Goal: Task Accomplishment & Management: Manage account settings

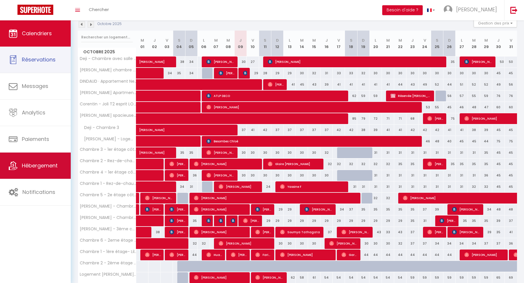
scroll to position [90, 0]
click at [28, 165] on span "Hébergement" at bounding box center [40, 165] width 36 height 7
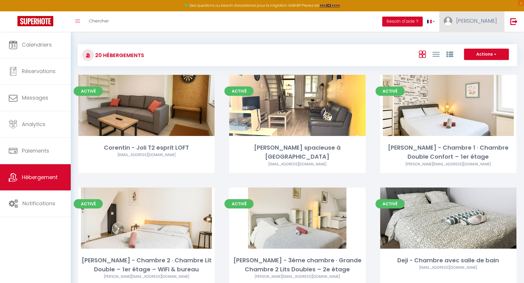
click at [484, 19] on link "[PERSON_NAME]" at bounding box center [472, 21] width 65 height 20
click at [476, 42] on link "Paramètres" at bounding box center [481, 41] width 43 height 10
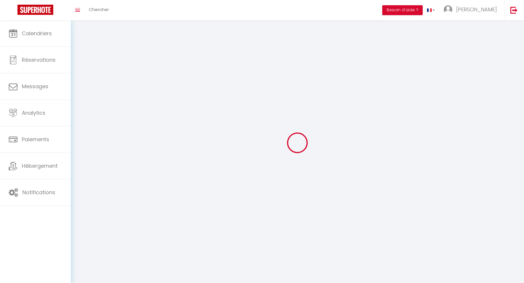
type input "C9QF8Jy8miS7RqXvEVrOc2tgN"
type input "geNw0twUWzGIIKlsT04nny7xW"
type input "[URL][DOMAIN_NAME]"
select select "fr"
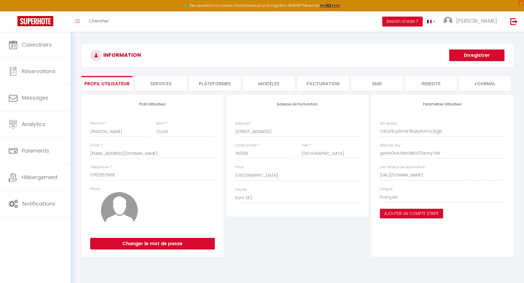
click at [427, 85] on li "website" at bounding box center [431, 83] width 51 height 14
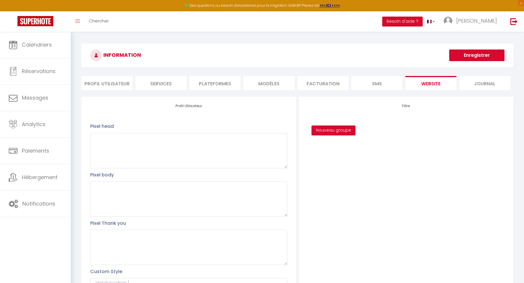
click at [465, 60] on button "Enregistrer" at bounding box center [477, 56] width 55 height 12
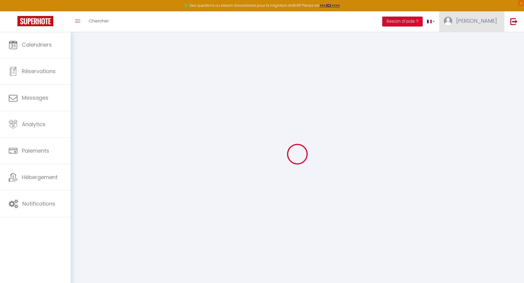
click at [482, 20] on link "[PERSON_NAME]" at bounding box center [472, 21] width 65 height 20
click at [475, 41] on link "Paramètres" at bounding box center [481, 41] width 43 height 10
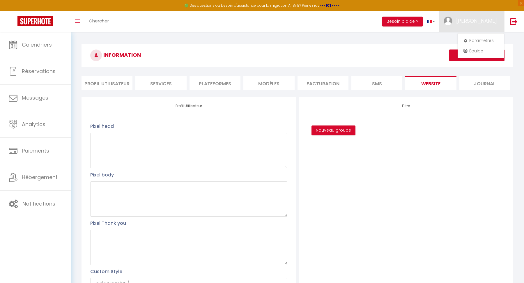
click at [170, 81] on li "Services" at bounding box center [160, 83] width 51 height 14
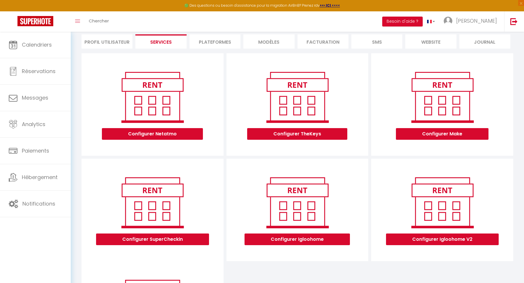
scroll to position [48, 0]
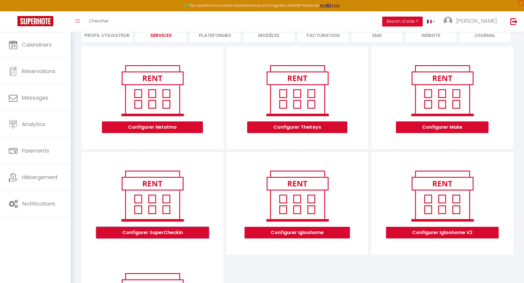
click at [165, 233] on button "Configurer SuperCheckin" at bounding box center [152, 233] width 113 height 12
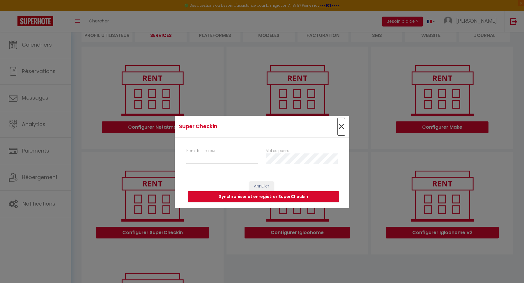
click at [341, 127] on span "×" at bounding box center [341, 126] width 7 height 17
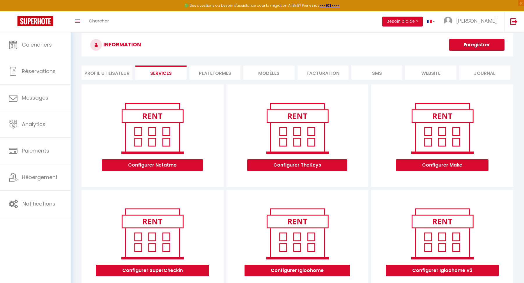
scroll to position [0, 0]
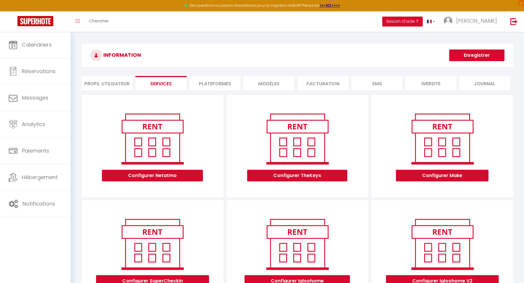
click at [229, 84] on li "Plateformes" at bounding box center [215, 83] width 51 height 14
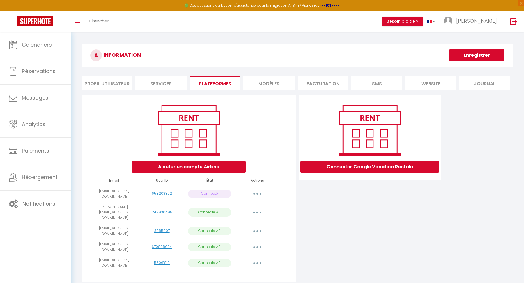
click at [261, 84] on li "MODÈLES" at bounding box center [269, 83] width 51 height 14
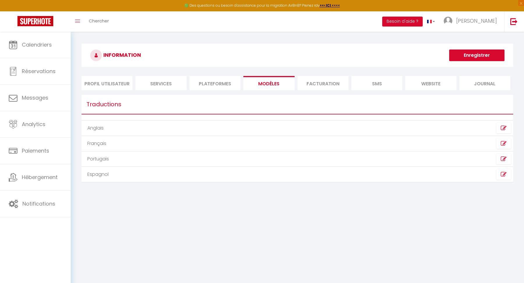
click at [317, 80] on li "Facturation" at bounding box center [323, 83] width 51 height 14
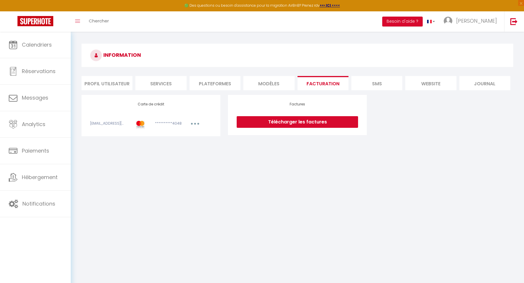
click at [365, 80] on li "SMS" at bounding box center [377, 83] width 51 height 14
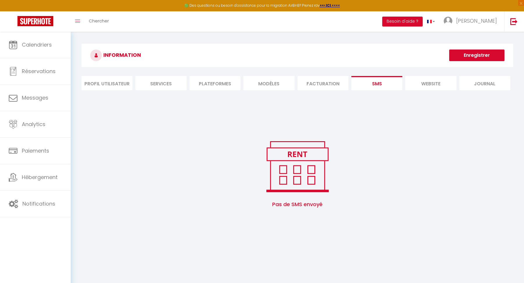
click at [426, 82] on li "website" at bounding box center [431, 83] width 51 height 14
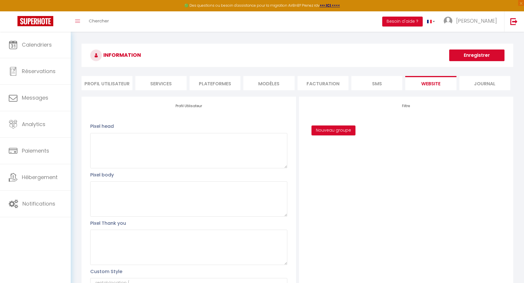
click at [467, 81] on li "Journal" at bounding box center [485, 83] width 51 height 14
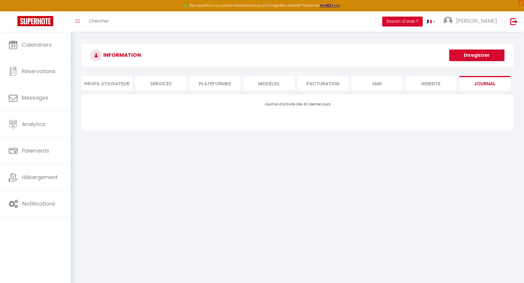
click at [431, 74] on div "INFORMATION Enregistrer Profil Utilisateur Services Plateformes MODÈLES Factura…" at bounding box center [298, 88] width 432 height 88
click at [439, 79] on li "website" at bounding box center [431, 83] width 51 height 14
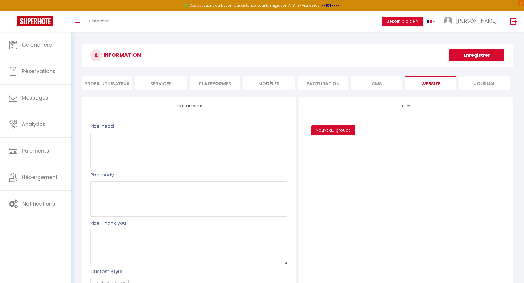
click at [330, 129] on button "Nouveau groupe" at bounding box center [334, 131] width 44 height 10
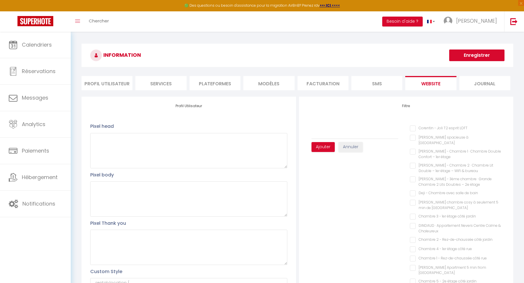
click at [106, 85] on li "Profil Utilisateur" at bounding box center [107, 83] width 51 height 14
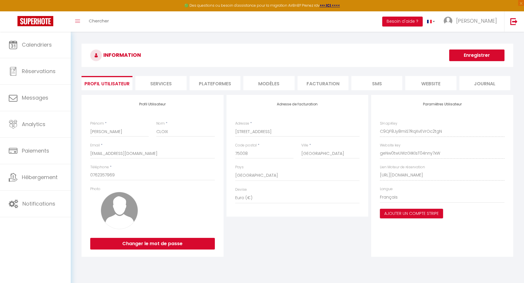
click at [140, 81] on li "Services" at bounding box center [160, 83] width 51 height 14
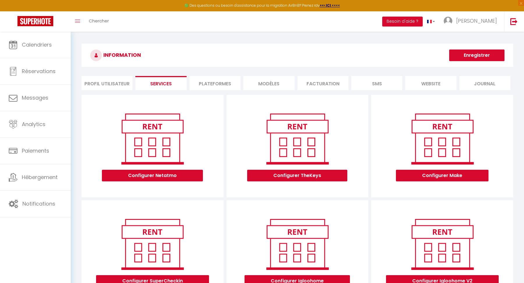
click at [96, 80] on li "Profil Utilisateur" at bounding box center [107, 83] width 51 height 14
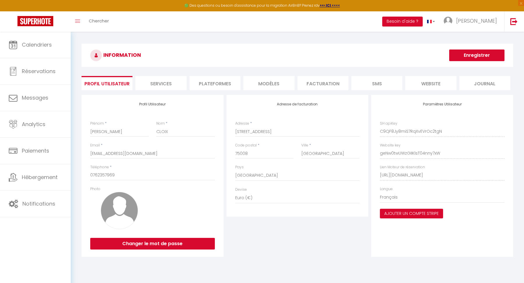
click at [500, 176] on div "Paramètres Utilisateur SH apiKey C9QF8Jy8miS7RqXvEVrOc2tgN Website key geNw0twU…" at bounding box center [442, 176] width 142 height 162
drag, startPoint x: 377, startPoint y: 172, endPoint x: 507, endPoint y: 176, distance: 130.5
click at [507, 176] on div "Paramètres Utilisateur SH apiKey C9QF8Jy8miS7RqXvEVrOc2tgN Website key geNw0twU…" at bounding box center [442, 176] width 142 height 162
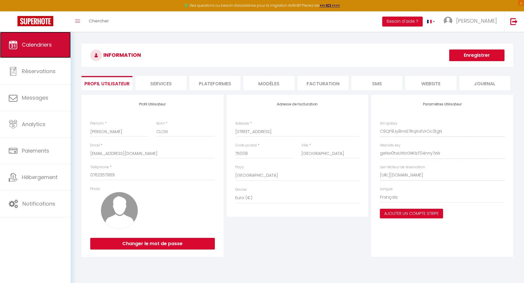
click at [33, 53] on link "Calendriers" at bounding box center [35, 45] width 71 height 26
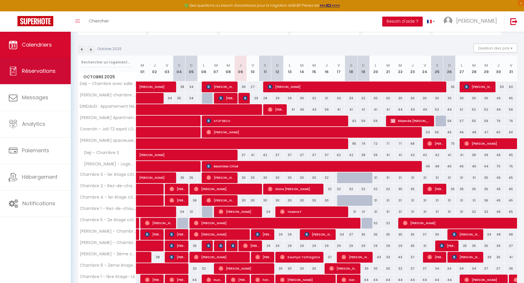
scroll to position [66, 0]
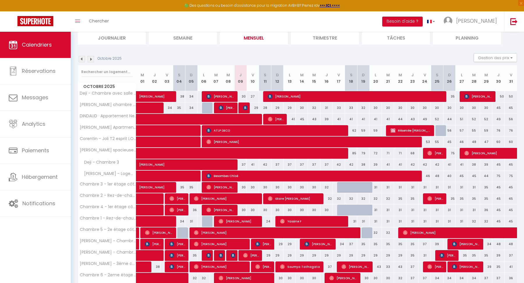
click at [90, 59] on img at bounding box center [91, 59] width 6 height 6
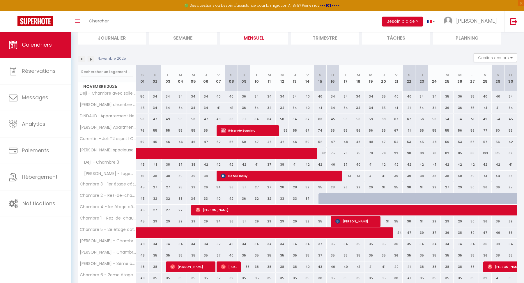
click at [91, 58] on img at bounding box center [91, 59] width 6 height 6
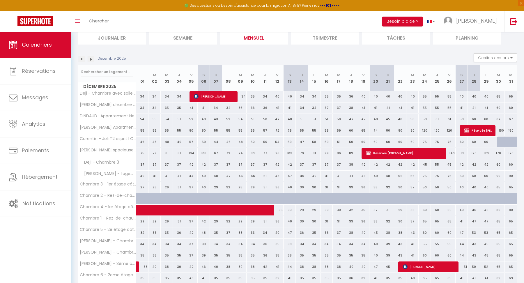
click at [91, 58] on img at bounding box center [91, 59] width 6 height 6
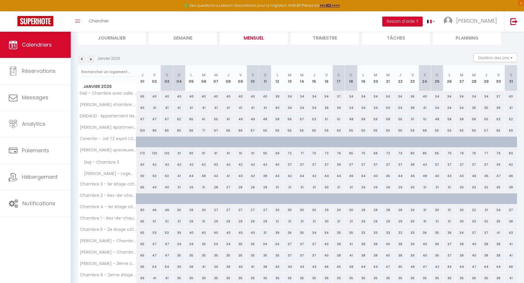
click at [91, 58] on img at bounding box center [91, 59] width 6 height 6
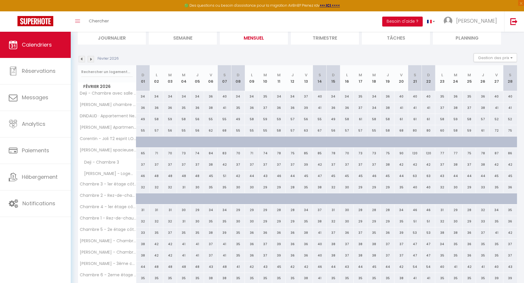
click at [91, 58] on img at bounding box center [91, 59] width 6 height 6
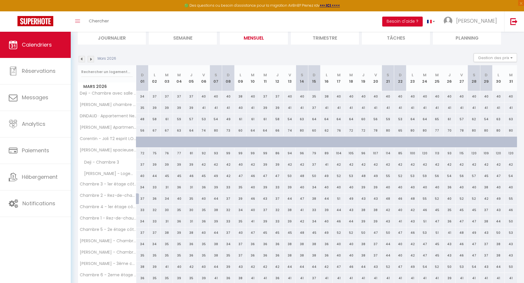
click at [81, 60] on img at bounding box center [82, 59] width 6 height 6
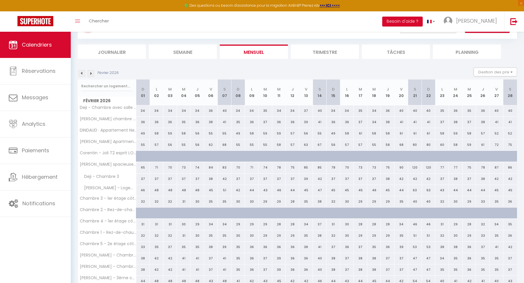
click at [83, 72] on img at bounding box center [82, 73] width 6 height 6
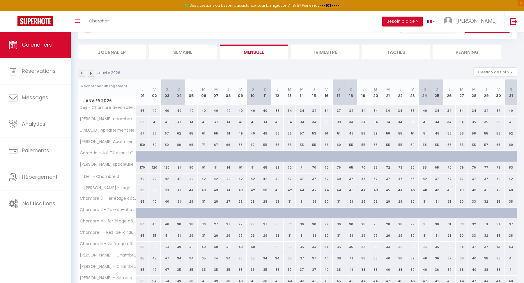
click at [83, 72] on img at bounding box center [82, 73] width 6 height 6
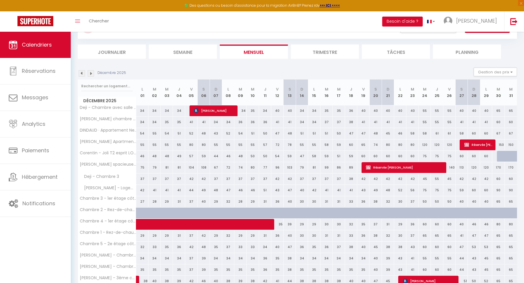
click at [83, 72] on img at bounding box center [82, 73] width 6 height 6
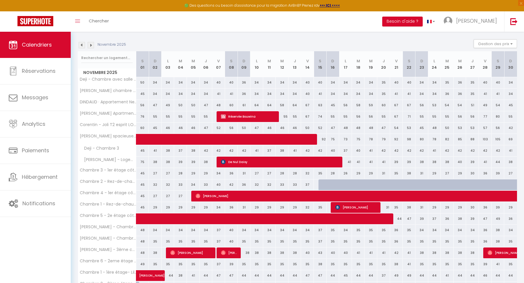
scroll to position [38, 0]
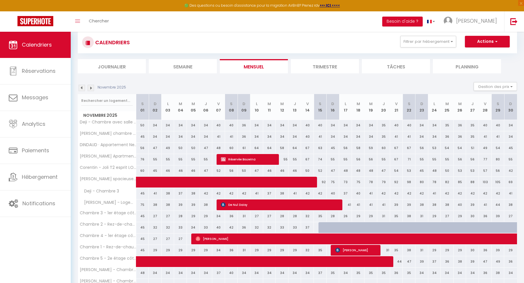
click at [80, 85] on img at bounding box center [82, 88] width 6 height 6
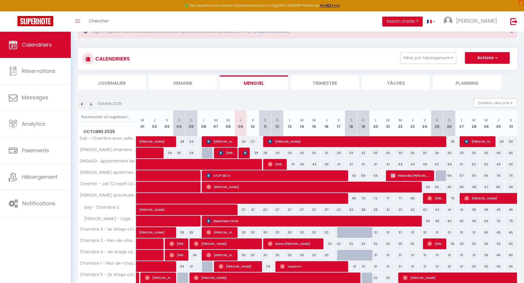
scroll to position [0, 0]
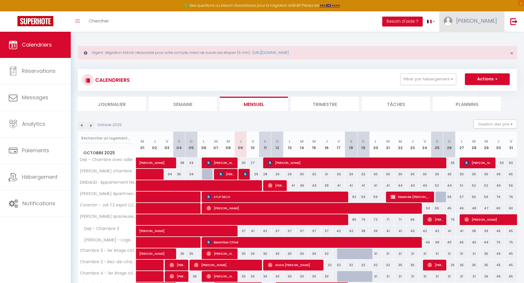
click at [453, 21] on img at bounding box center [448, 21] width 9 height 9
click at [479, 38] on link "Paramètres" at bounding box center [481, 41] width 43 height 10
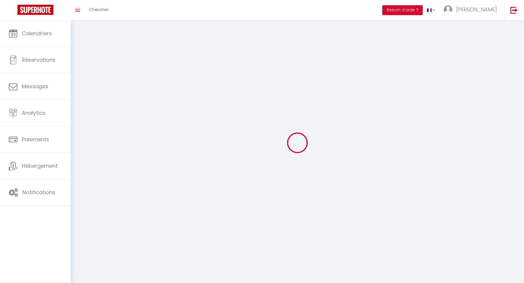
type input "[PERSON_NAME]"
type input "CLOIX"
type input "0762357969"
type input "[STREET_ADDRESS]"
type input "75008"
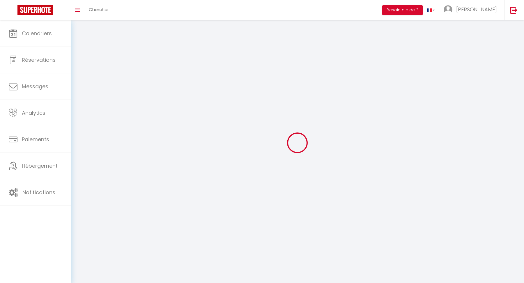
type input "[GEOGRAPHIC_DATA]"
type input "C9QF8Jy8miS7RqXvEVrOc2tgN"
type input "geNw0twUWzGIIKlsT04nny7xW"
select select "28"
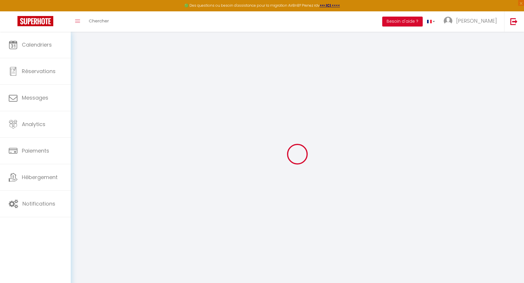
type input "C9QF8Jy8miS7RqXvEVrOc2tgN"
type input "geNw0twUWzGIIKlsT04nny7xW"
type input "[URL][DOMAIN_NAME]"
select select "fr"
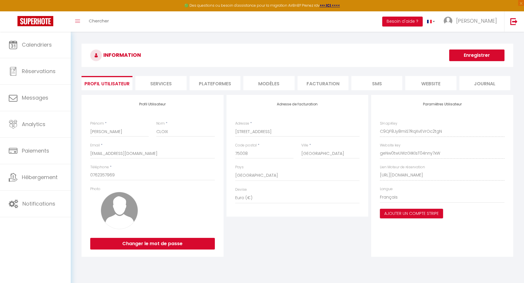
click at [216, 84] on li "Plateformes" at bounding box center [215, 83] width 51 height 14
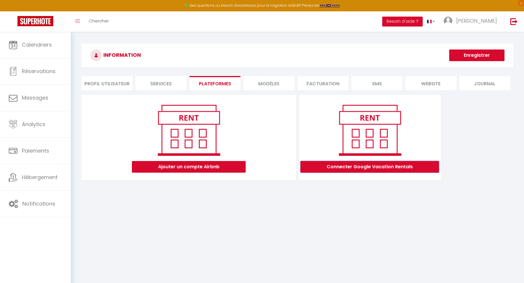
click at [362, 166] on button "Connecter Google Vacation Rentals" at bounding box center [370, 167] width 139 height 12
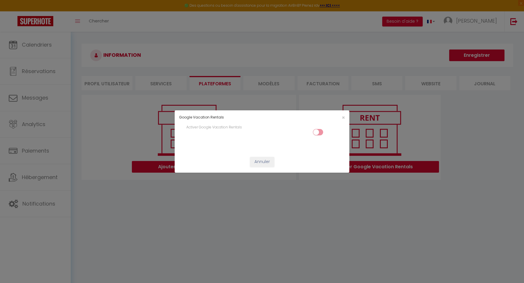
drag, startPoint x: 206, startPoint y: 122, endPoint x: 251, endPoint y: 127, distance: 45.7
click at [251, 127] on form "Google Vacation Rentals × Activer Google Vacation Rentals Annuler" at bounding box center [262, 141] width 175 height 62
click at [321, 134] on input "checkbox" at bounding box center [318, 133] width 10 height 9
click at [318, 131] on input "checkbox" at bounding box center [318, 133] width 10 height 9
checkbox input "false"
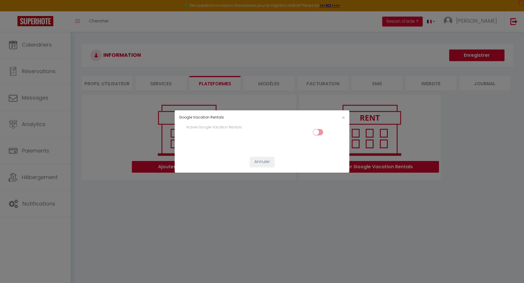
click at [350, 117] on div "Google Vacation Rentals × Activer Google Vacation Rentals Annuler" at bounding box center [262, 141] width 524 height 283
click at [344, 117] on span "×" at bounding box center [343, 117] width 3 height 7
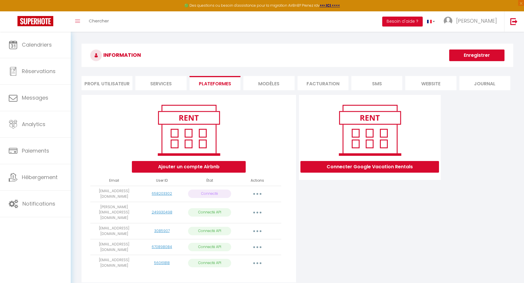
scroll to position [31, 0]
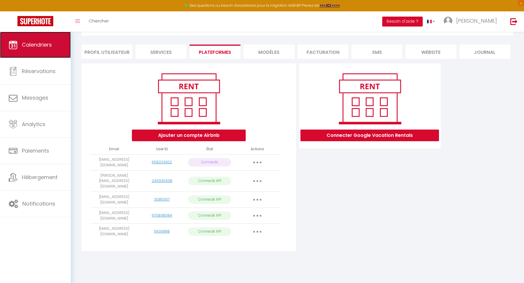
click at [34, 42] on span "Calendriers" at bounding box center [37, 44] width 30 height 7
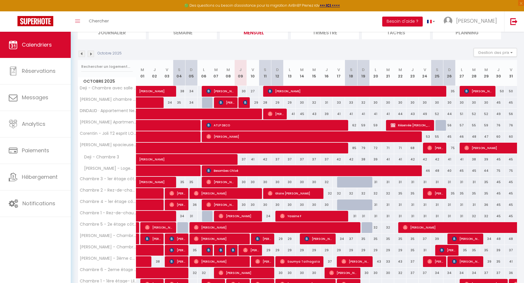
scroll to position [71, 0]
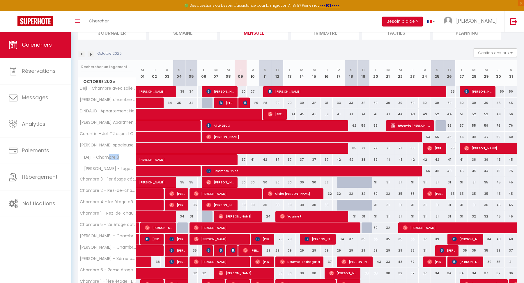
drag, startPoint x: 107, startPoint y: 154, endPoint x: 119, endPoint y: 156, distance: 11.9
click at [119, 156] on span "Deji - Chambre 3" at bounding box center [100, 157] width 42 height 6
click at [114, 154] on span "Deji - Chambre 3" at bounding box center [100, 157] width 42 height 6
drag, startPoint x: 106, startPoint y: 154, endPoint x: 122, endPoint y: 154, distance: 16.0
click at [122, 154] on div "Deji - Chambre 3" at bounding box center [108, 157] width 58 height 6
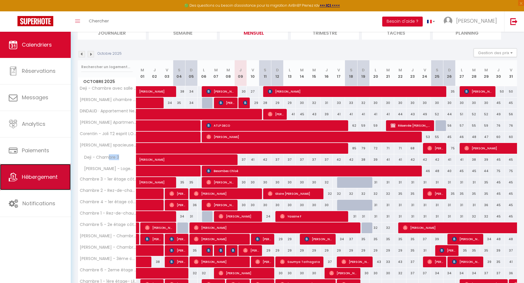
click at [31, 181] on link "Hébergement" at bounding box center [35, 177] width 71 height 26
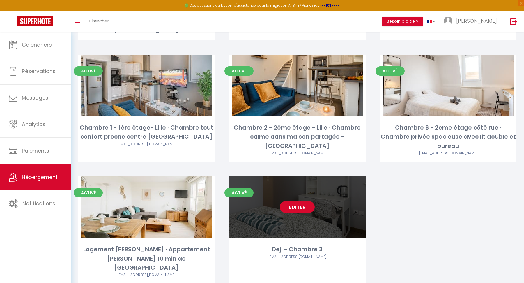
scroll to position [593, 0]
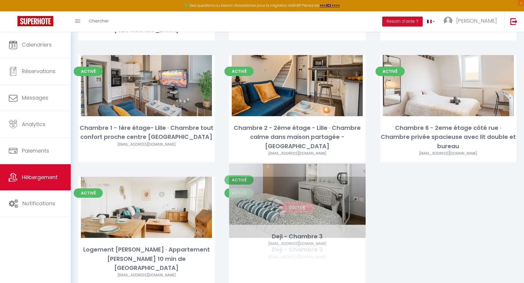
click at [299, 202] on link "Editer" at bounding box center [297, 208] width 35 height 12
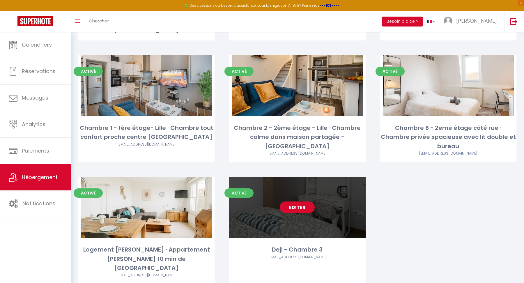
click at [299, 202] on link "Editer" at bounding box center [297, 208] width 35 height 12
select select "3"
select select "2"
select select "1"
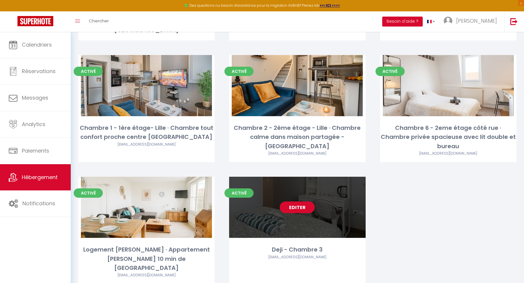
select select "28"
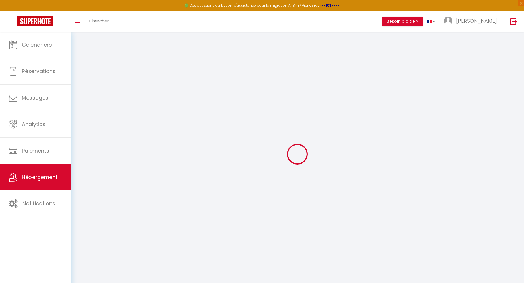
select select
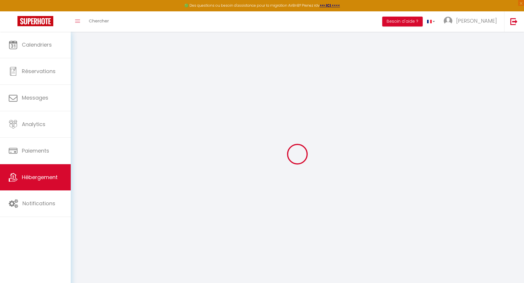
select select
checkbox input "false"
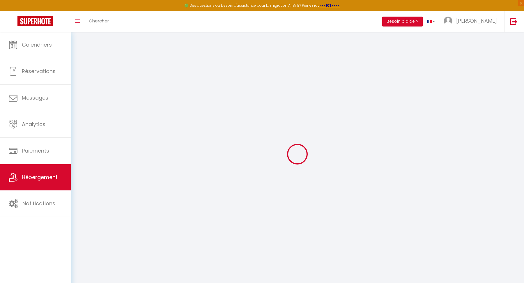
select select
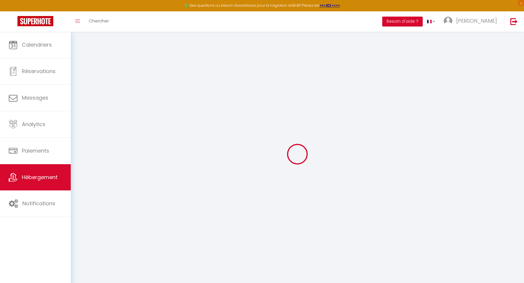
select select
checkbox input "false"
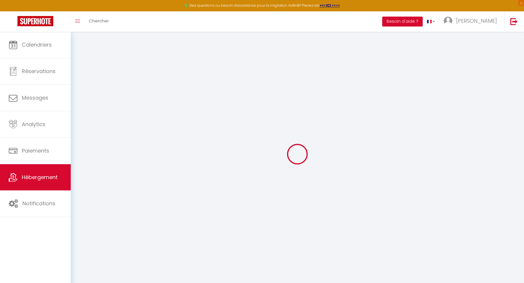
checkbox input "false"
select select
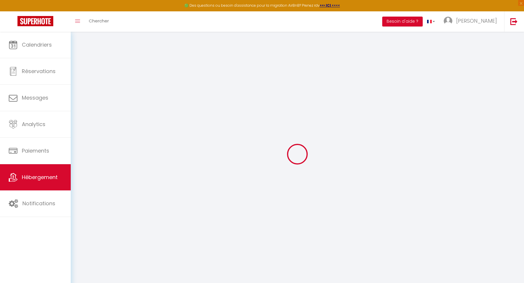
select select
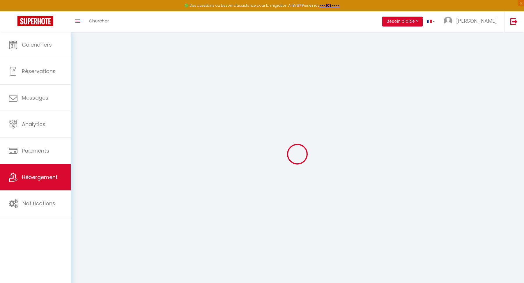
checkbox input "false"
select select
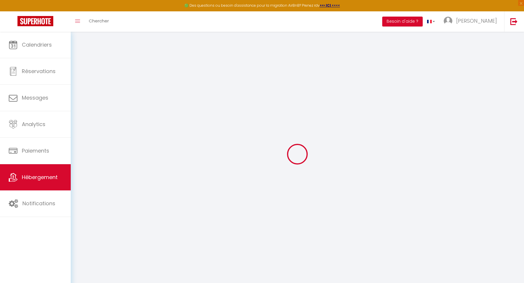
select select
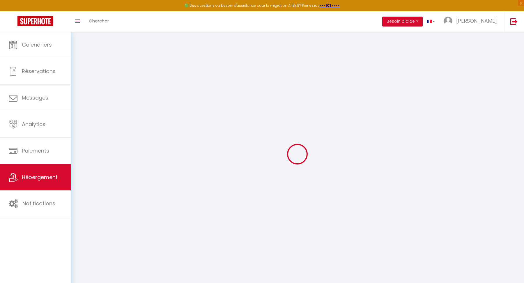
select select
checkbox input "false"
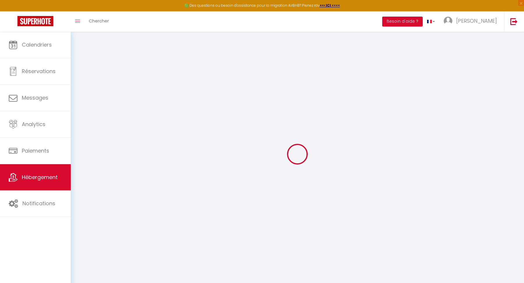
checkbox input "false"
select select
type input "Deji - Chambre 3"
type input "[PERSON_NAME]"
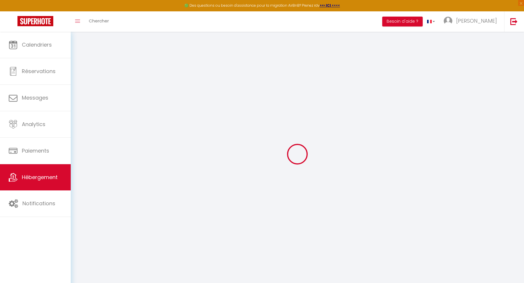
type input "Dejiang"
type input "[STREET_ADDRESS]"
type input "59700"
type input "Marcq-En-Baroeul"
select select "2"
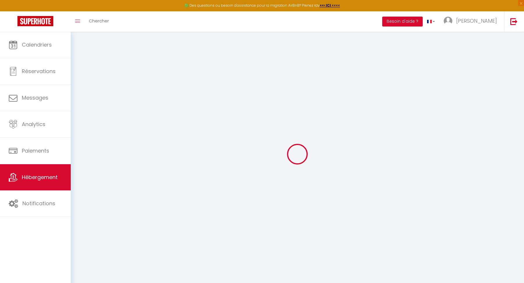
type input "50"
type input "5"
type input "15"
select select
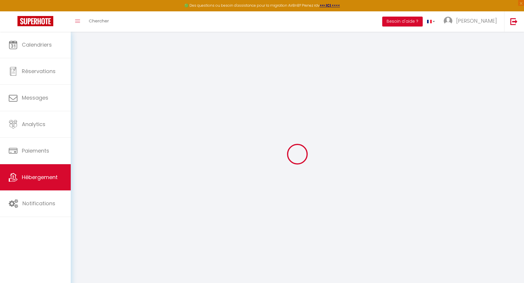
select select
type input "[STREET_ADDRESS]"
type input "59700"
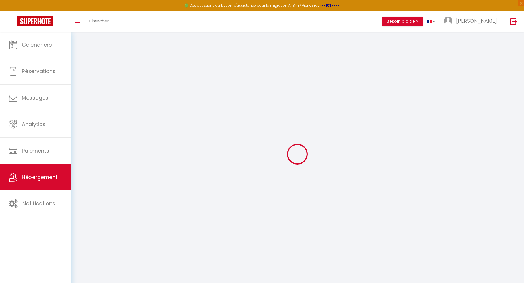
type input "Marcq-en-Barœul"
type input "[EMAIL_ADDRESS][DOMAIN_NAME]"
select select
checkbox input "false"
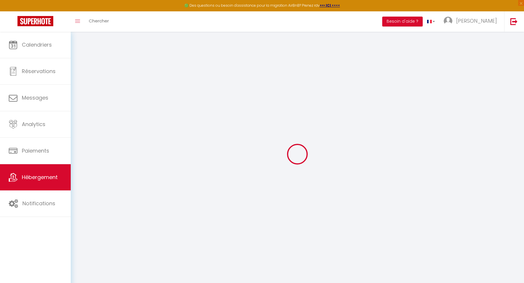
checkbox input "false"
type input "0"
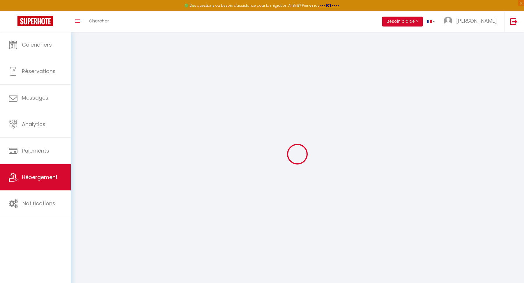
type input "0"
select select
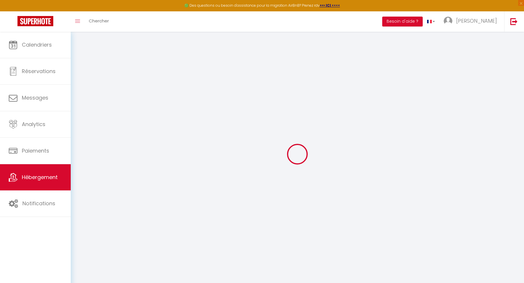
select select
checkbox input "false"
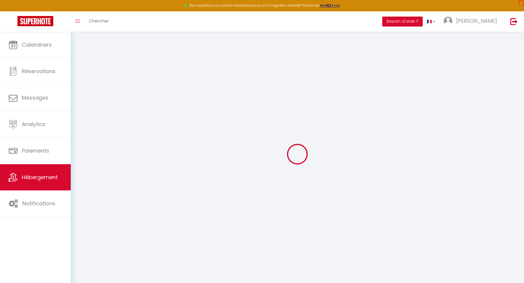
checkbox input "false"
select select
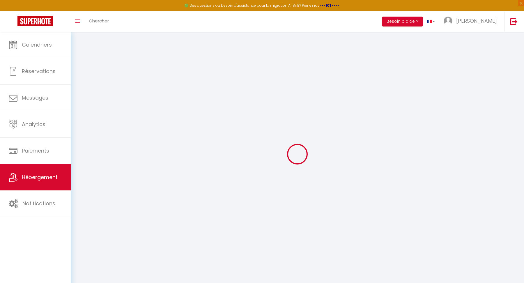
select select
checkbox input "false"
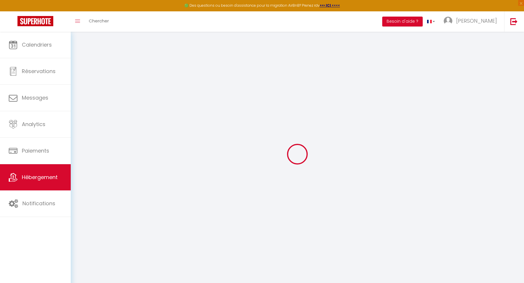
checkbox input "false"
select select
checkbox input "false"
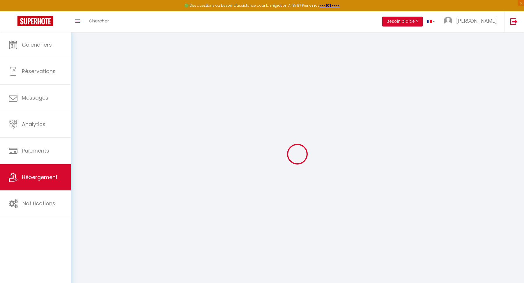
checkbox input "false"
select select "14:00"
select select "00:00"
select select "11:00"
select select "30"
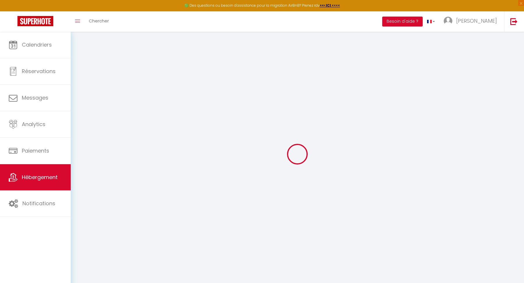
select select "120"
select select
checkbox input "false"
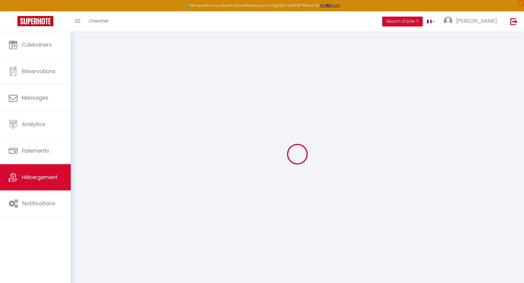
checkbox input "false"
select select
checkbox input "false"
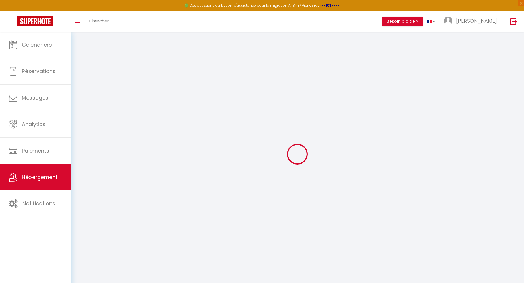
checkbox input "false"
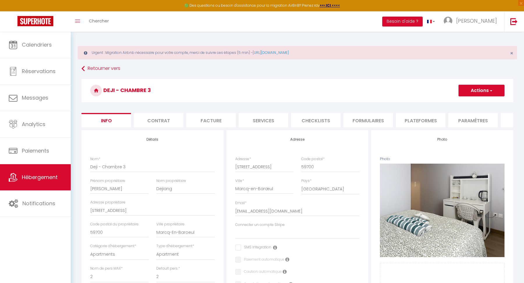
select select
checkbox input "false"
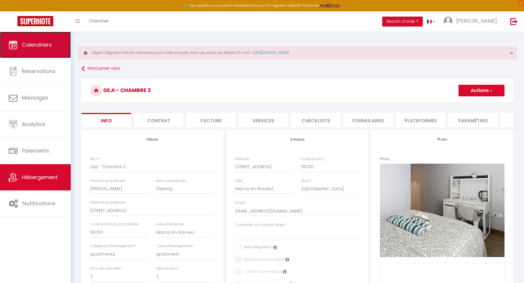
click at [33, 46] on span "Calendriers" at bounding box center [37, 44] width 30 height 7
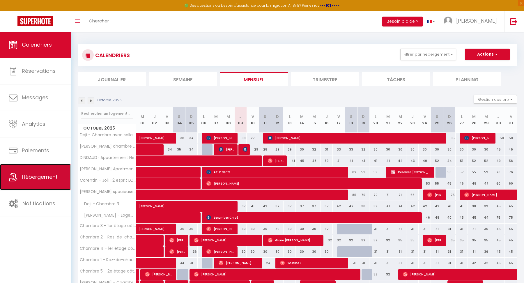
click at [44, 173] on span "Hébergement" at bounding box center [40, 176] width 36 height 7
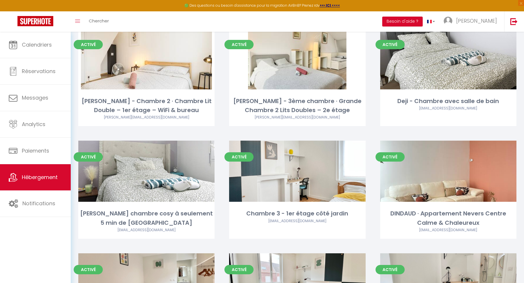
scroll to position [153, 0]
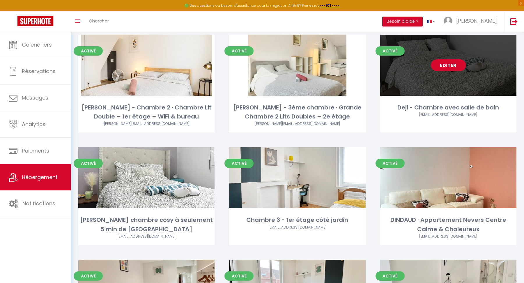
click at [453, 66] on link "Editer" at bounding box center [448, 65] width 35 height 12
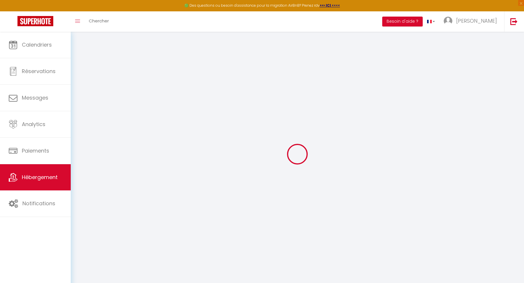
type input "Deji - Chambre avec salle de bain"
type input "Dejiang"
select select "2"
type input "50"
type input "5"
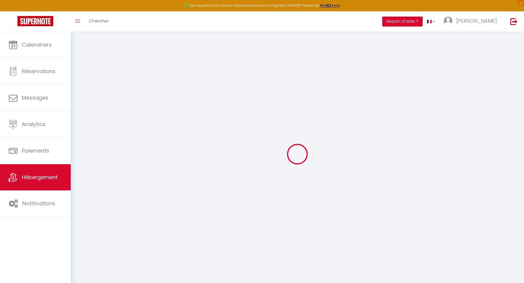
type input "15"
select select
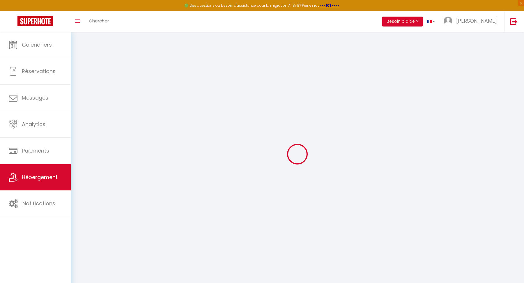
select select
type input "[STREET_ADDRESS]"
type input "59700"
type input "Marcq-en-Barœul"
type input "[EMAIL_ADDRESS][DOMAIN_NAME]"
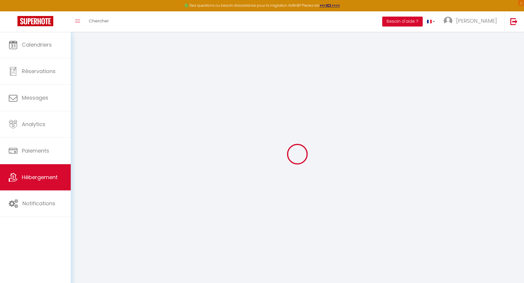
select select
checkbox input "false"
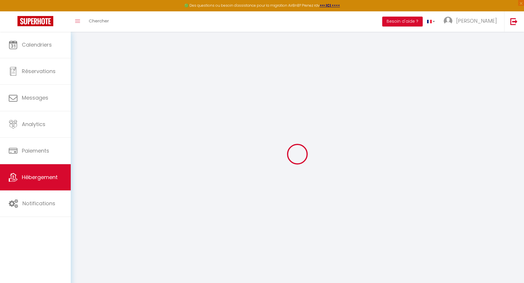
type input "0"
select select
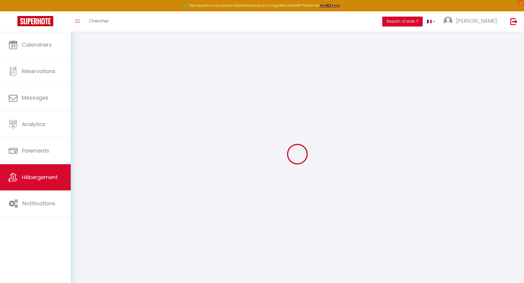
select select
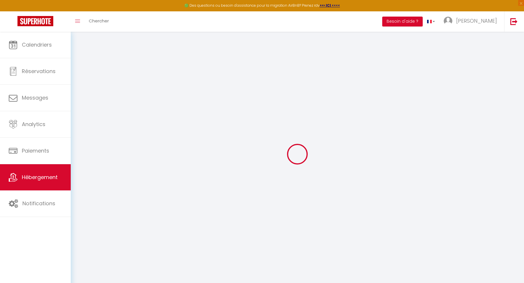
checkbox input "false"
select select
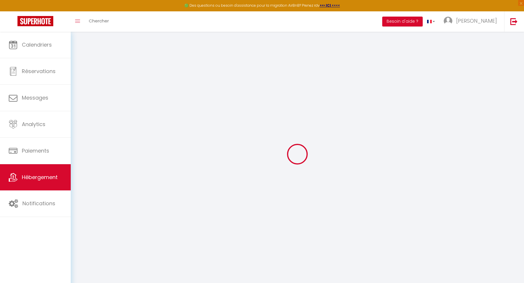
select select
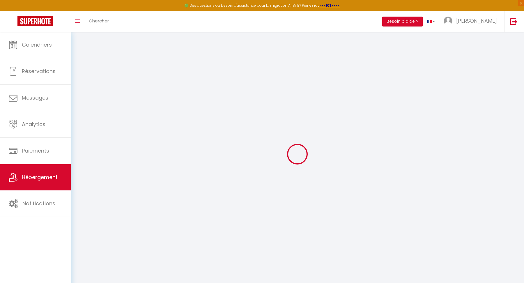
checkbox input "false"
select select
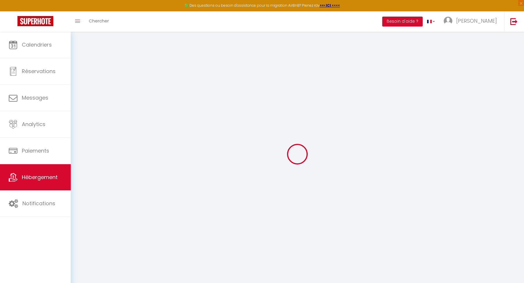
checkbox input "false"
select select
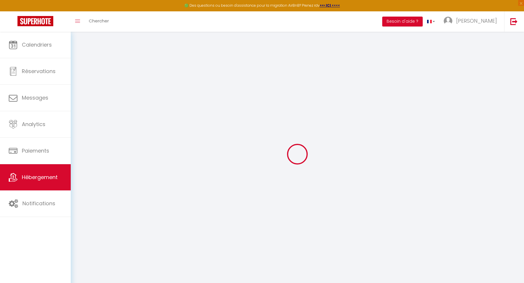
select select
checkbox input "false"
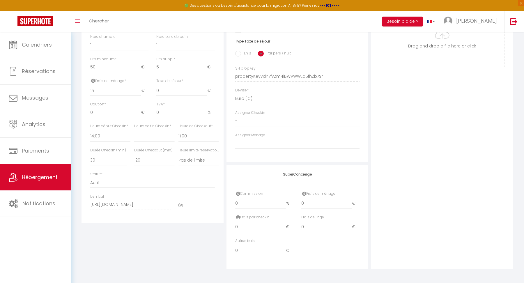
select select
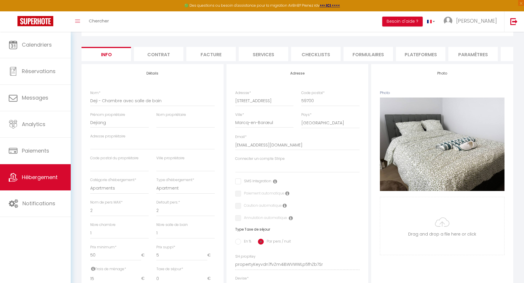
scroll to position [40, 0]
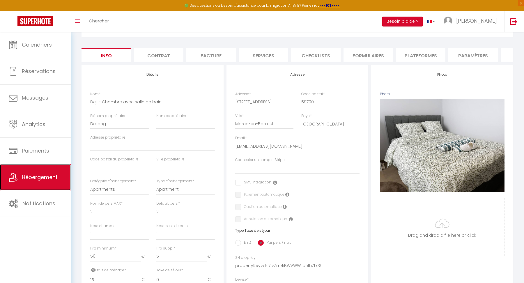
click at [39, 172] on link "Hébergement" at bounding box center [35, 177] width 71 height 26
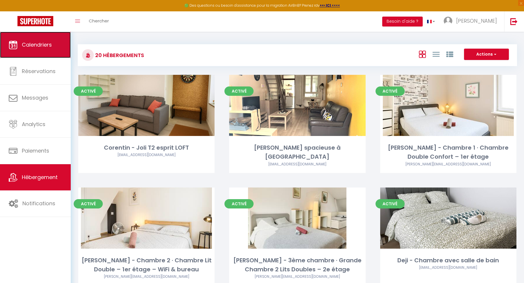
click at [51, 40] on link "Calendriers" at bounding box center [35, 45] width 71 height 26
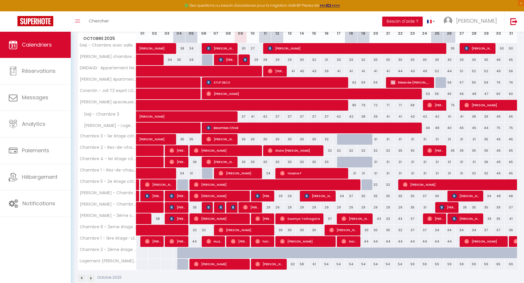
scroll to position [123, 0]
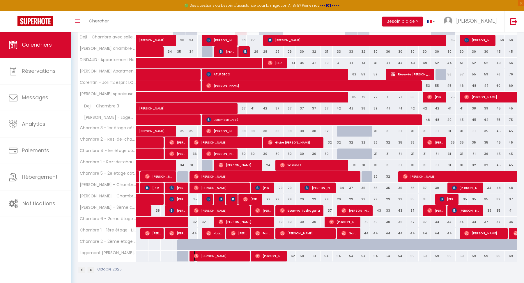
click at [236, 254] on span "[PERSON_NAME]" at bounding box center [220, 256] width 53 height 11
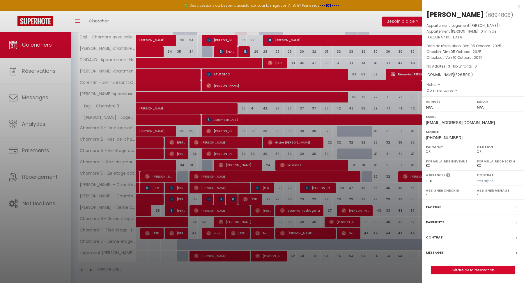
click at [193, 244] on div at bounding box center [262, 141] width 524 height 283
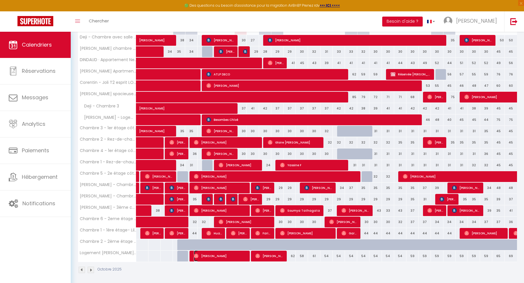
click at [229, 256] on span "[PERSON_NAME]" at bounding box center [220, 256] width 53 height 11
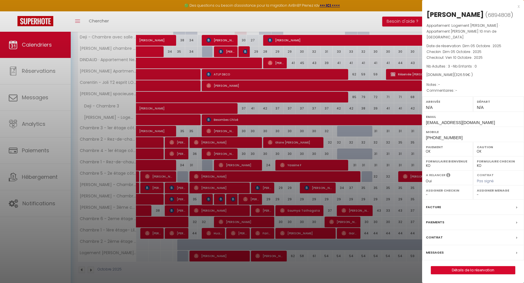
click at [312, 171] on div at bounding box center [262, 141] width 524 height 283
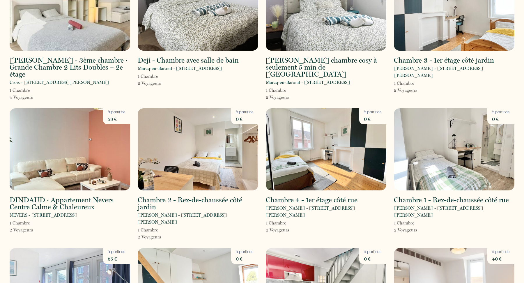
scroll to position [206, 0]
click at [99, 138] on img at bounding box center [70, 150] width 121 height 82
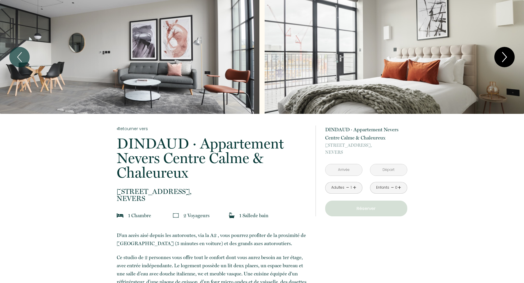
click at [500, 49] on icon "Next" at bounding box center [505, 56] width 12 height 17
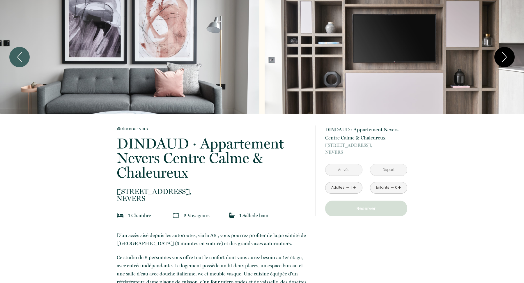
click at [511, 59] on button "Next" at bounding box center [505, 57] width 20 height 20
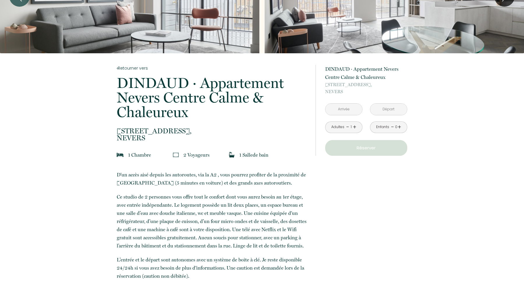
scroll to position [40, 0]
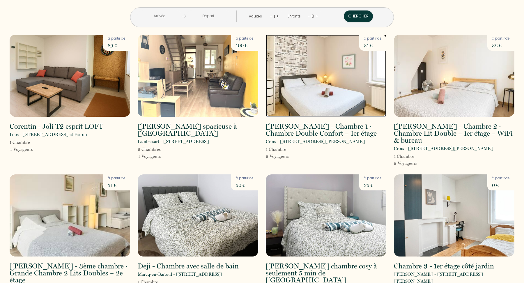
click at [328, 87] on img at bounding box center [326, 76] width 121 height 82
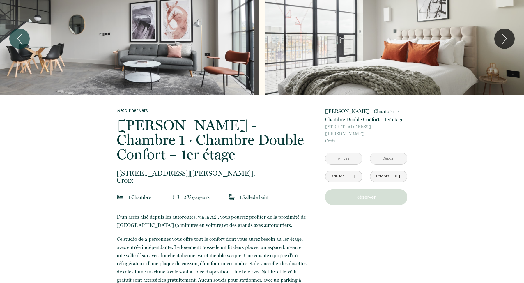
scroll to position [25, 0]
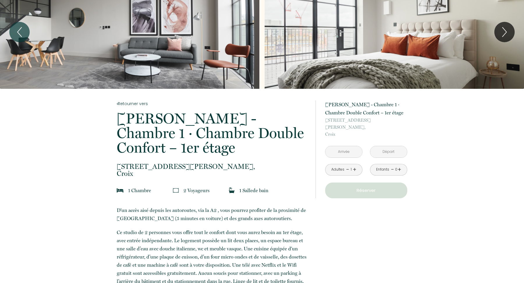
click at [345, 146] on input "text" at bounding box center [344, 151] width 37 height 11
